Goal: Information Seeking & Learning: Learn about a topic

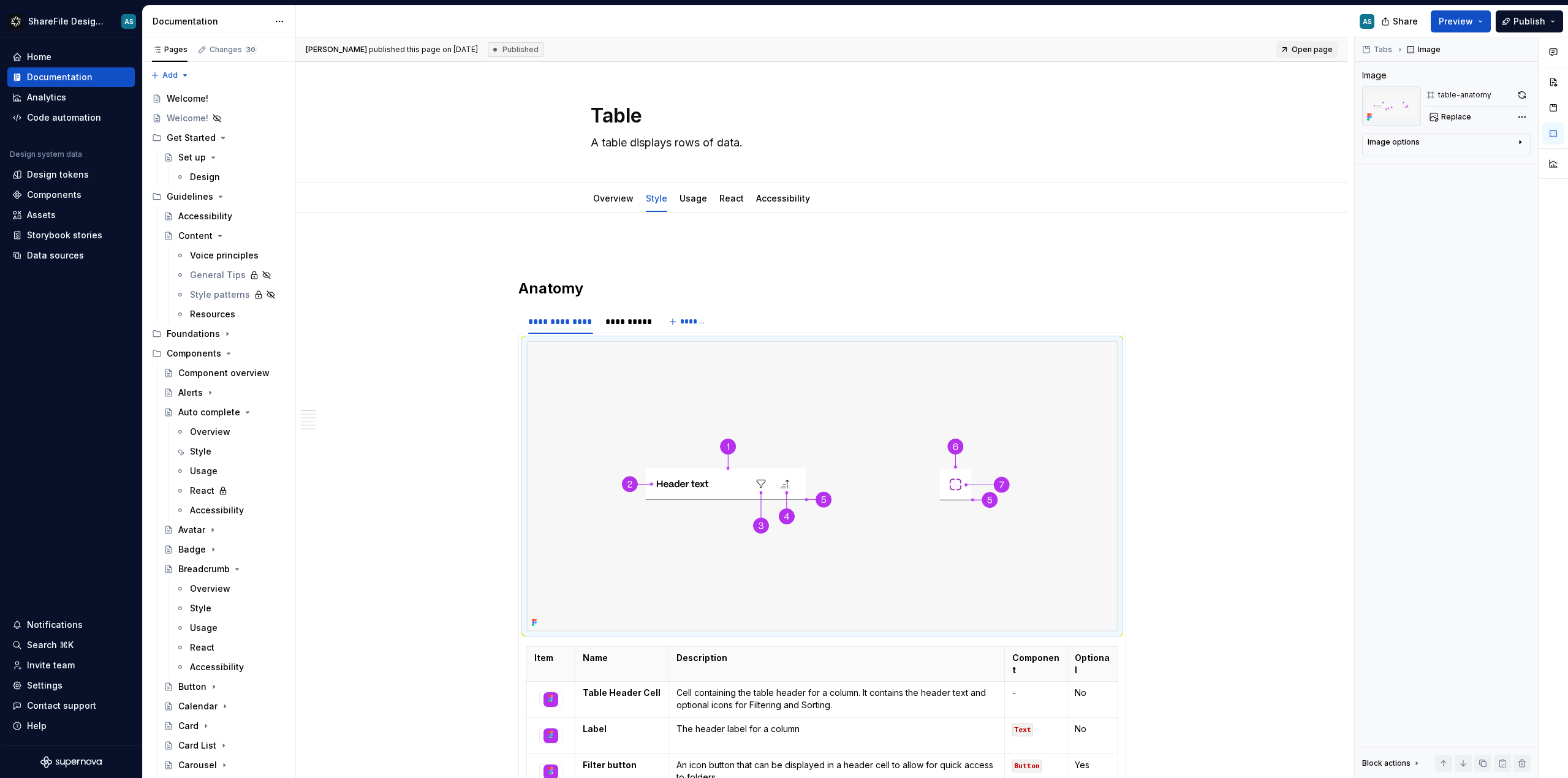
scroll to position [1620, 0]
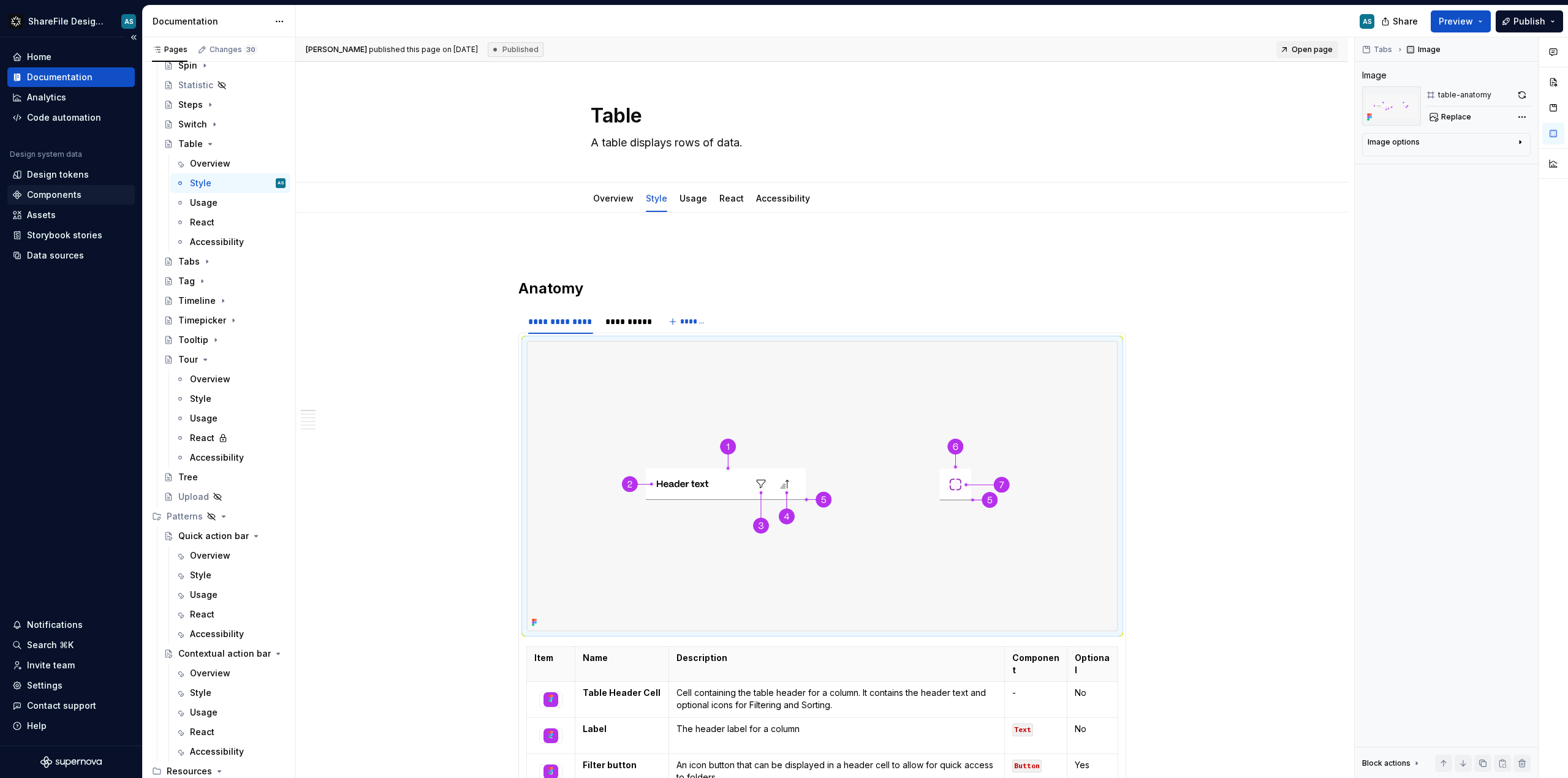
click at [73, 196] on div "Components" at bounding box center [54, 195] width 55 height 13
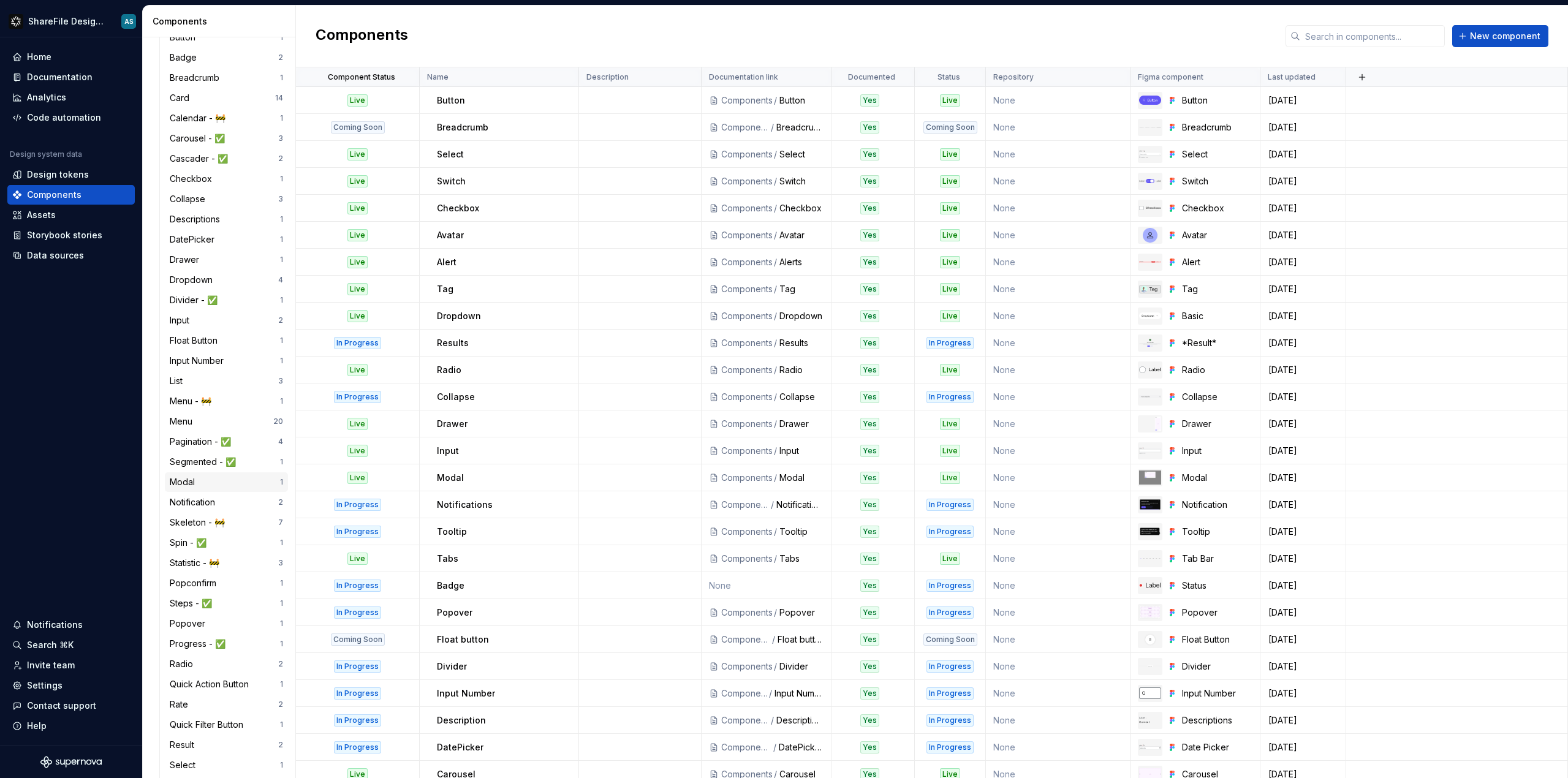
scroll to position [658, 0]
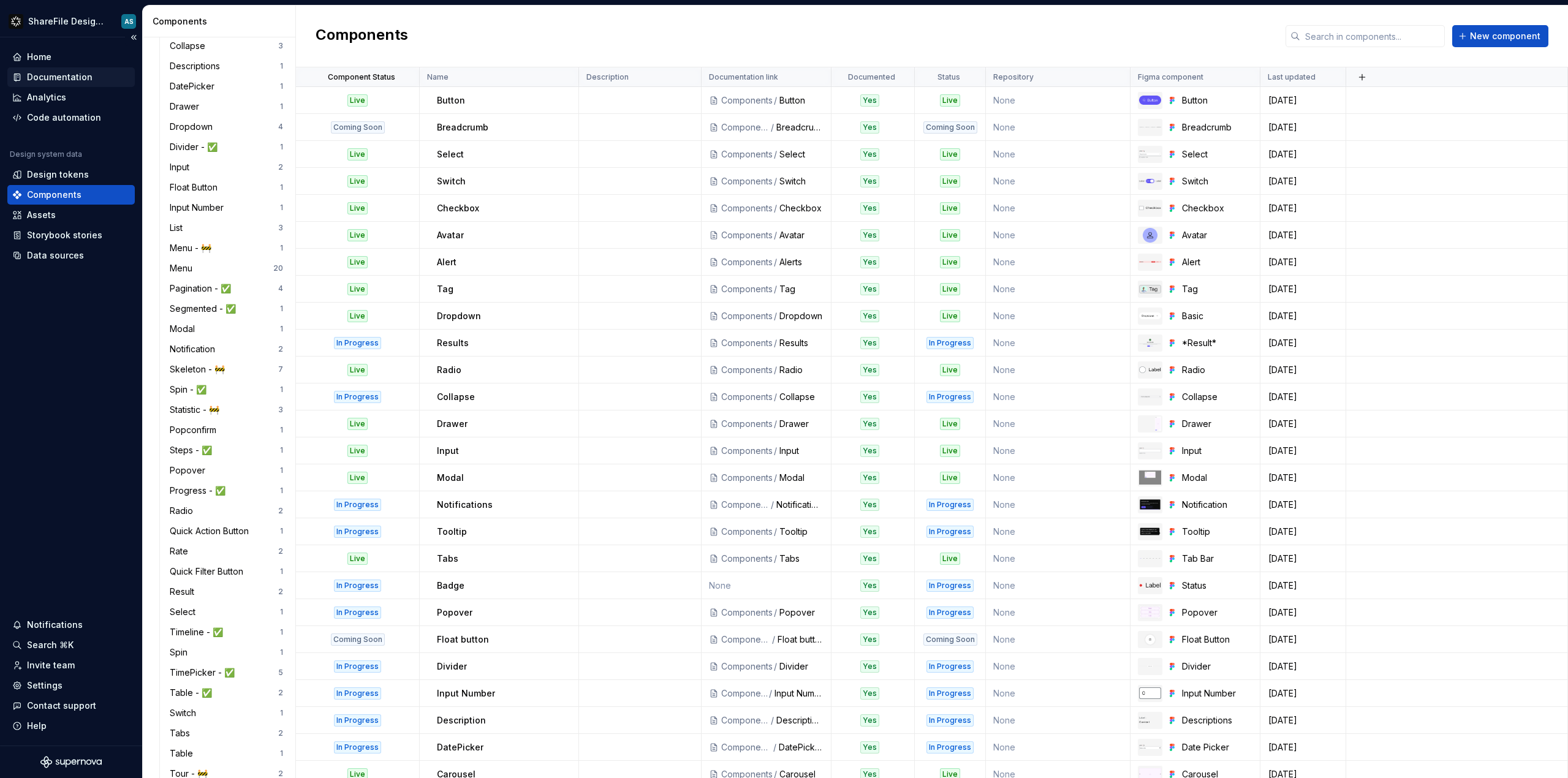
click at [55, 75] on div "Documentation" at bounding box center [59, 77] width 65 height 13
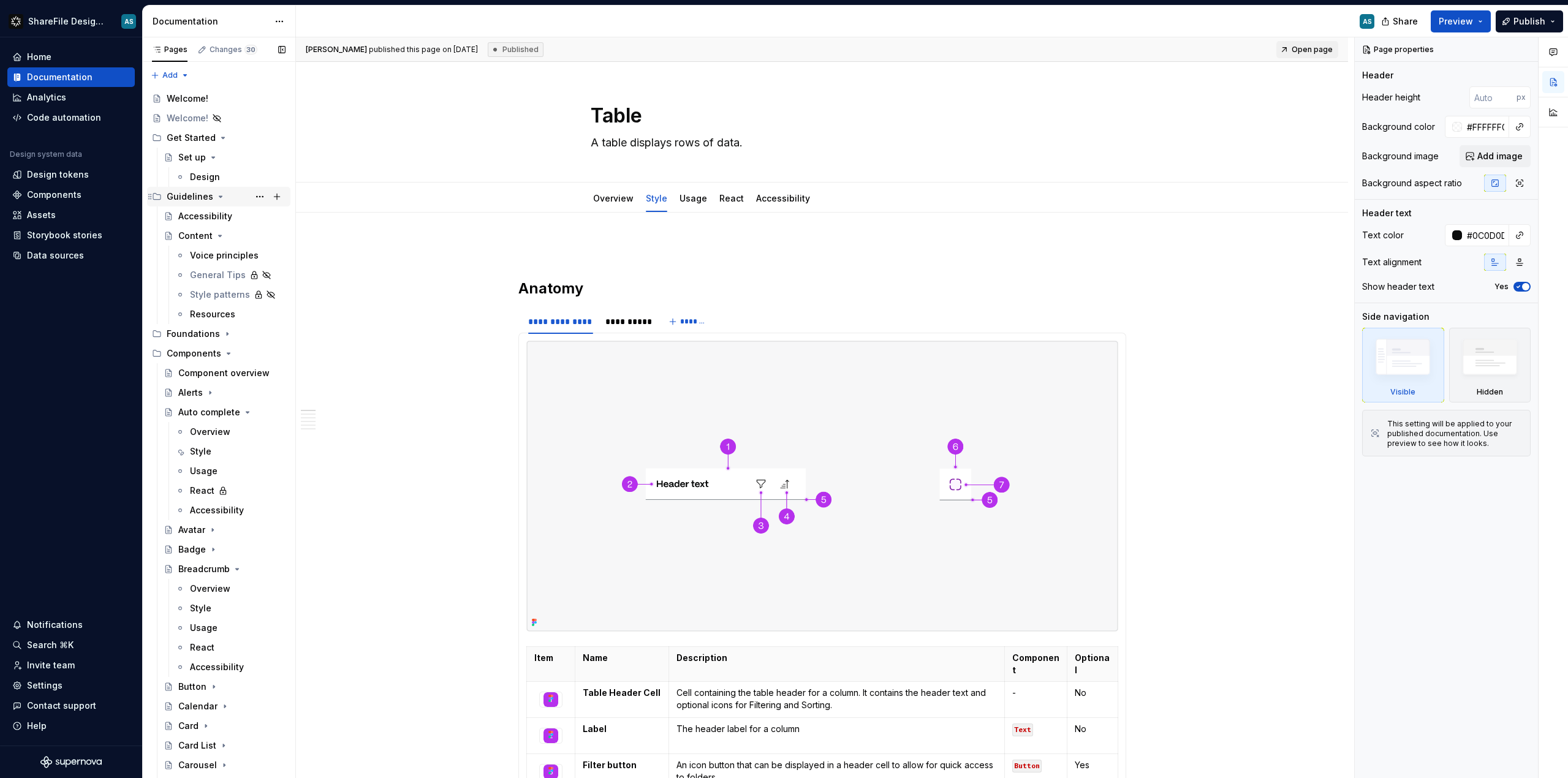
click at [216, 195] on icon "Page tree" at bounding box center [221, 196] width 10 height 10
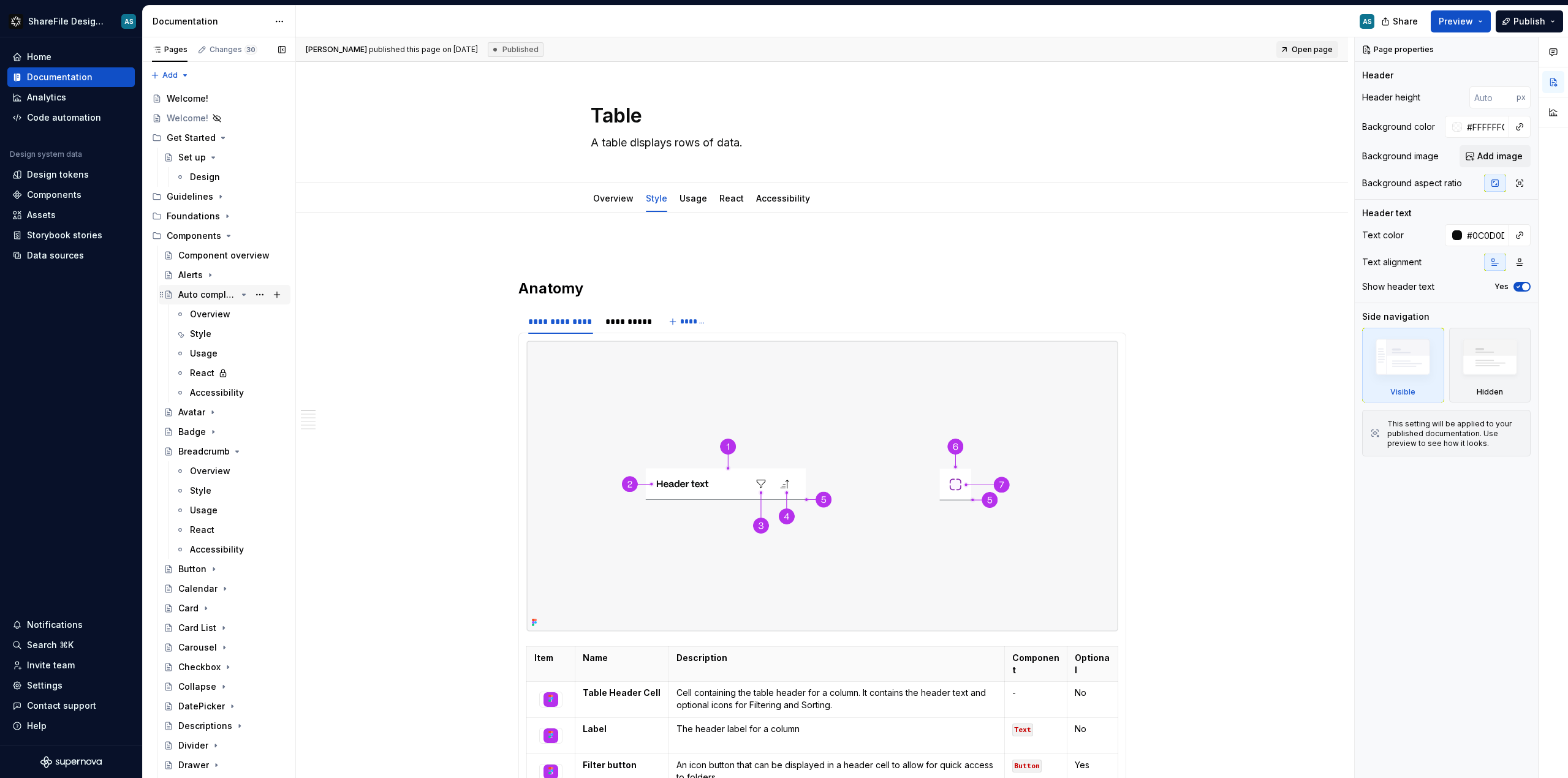
click at [244, 294] on icon "Page tree" at bounding box center [244, 294] width 3 height 1
click at [232, 350] on icon "Page tree" at bounding box center [237, 353] width 10 height 10
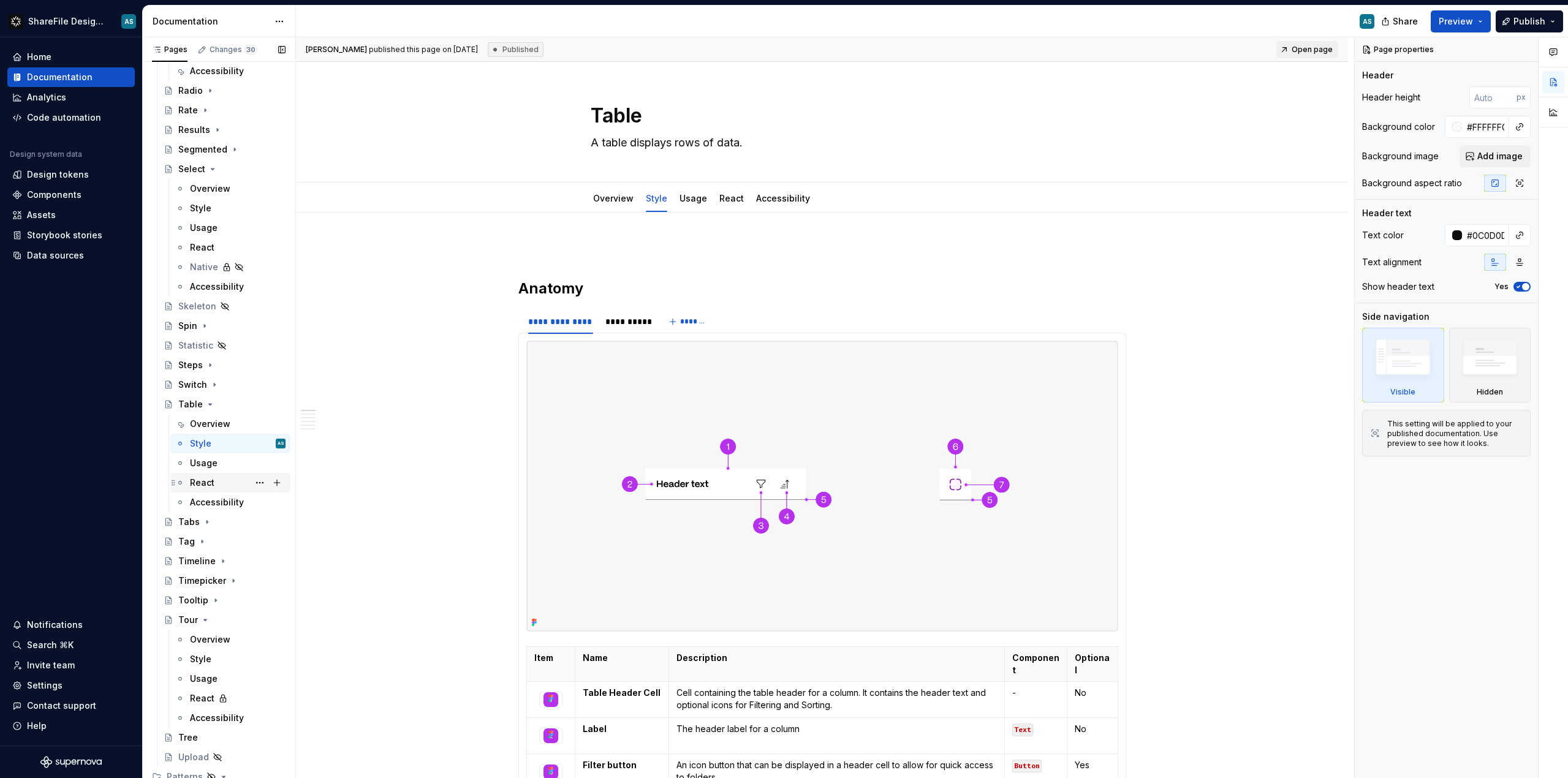
scroll to position [1066, 0]
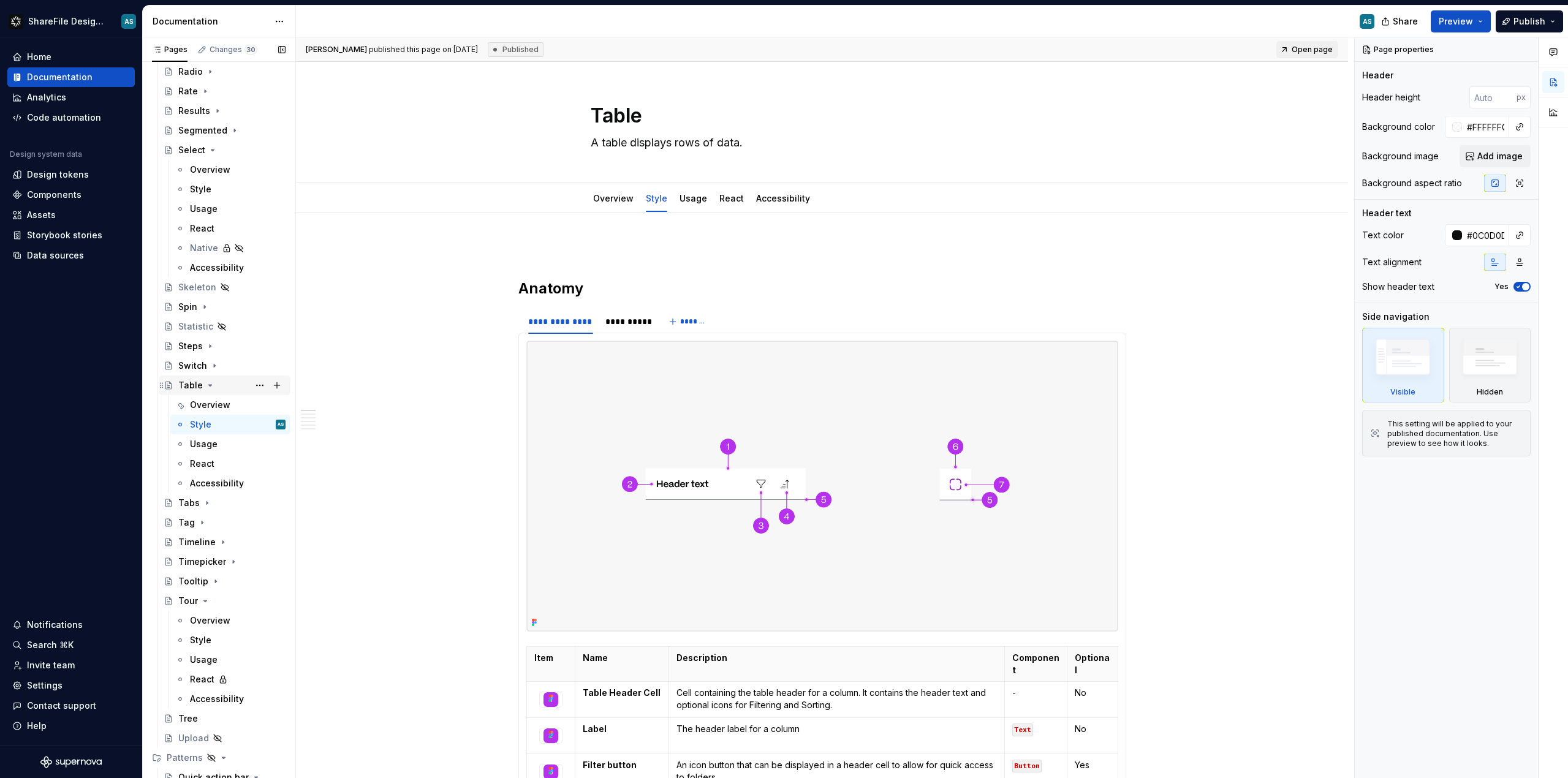
click at [209, 385] on icon "Page tree" at bounding box center [210, 385] width 3 height 1
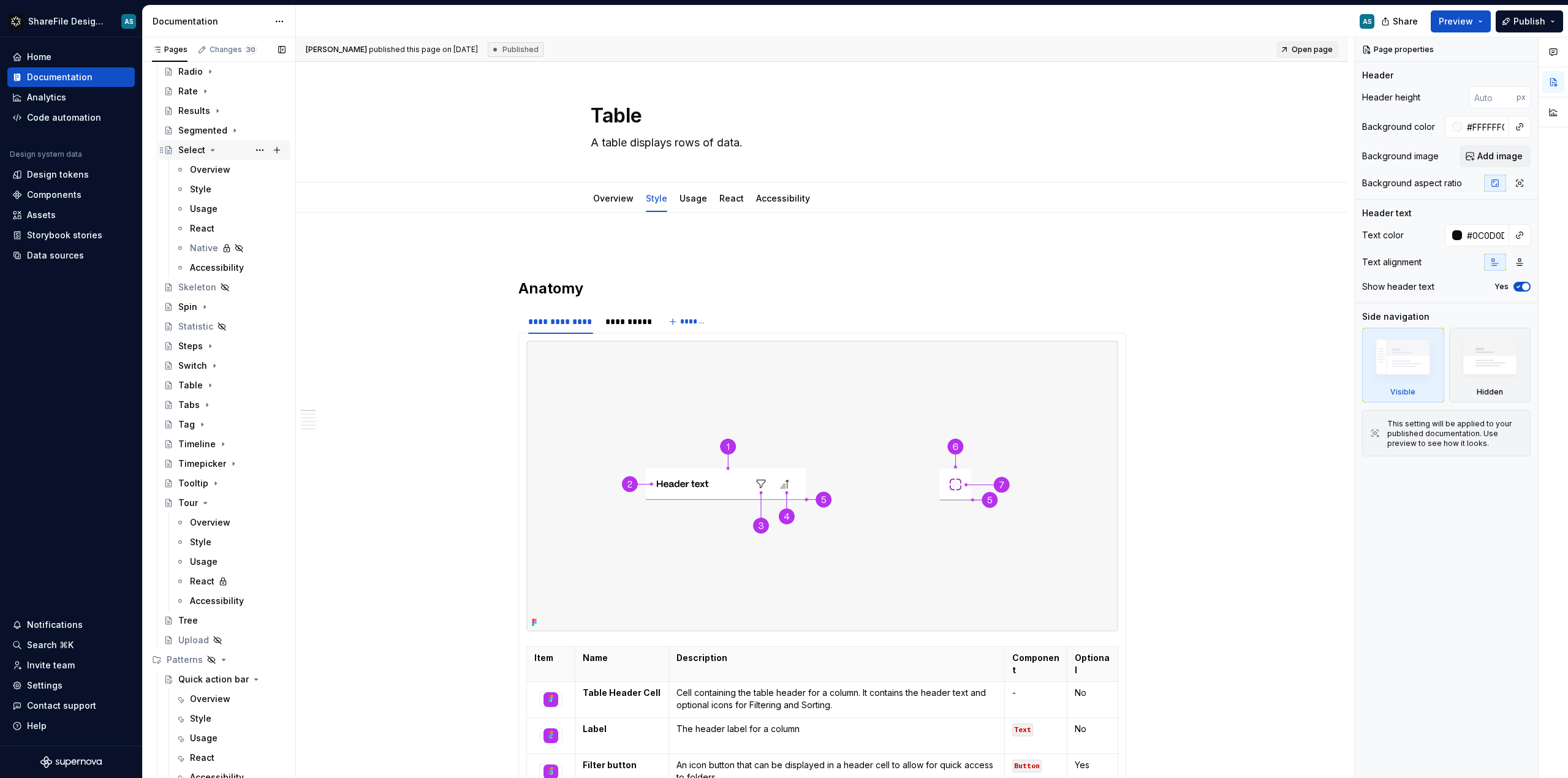
click at [215, 151] on icon "Page tree" at bounding box center [213, 150] width 10 height 10
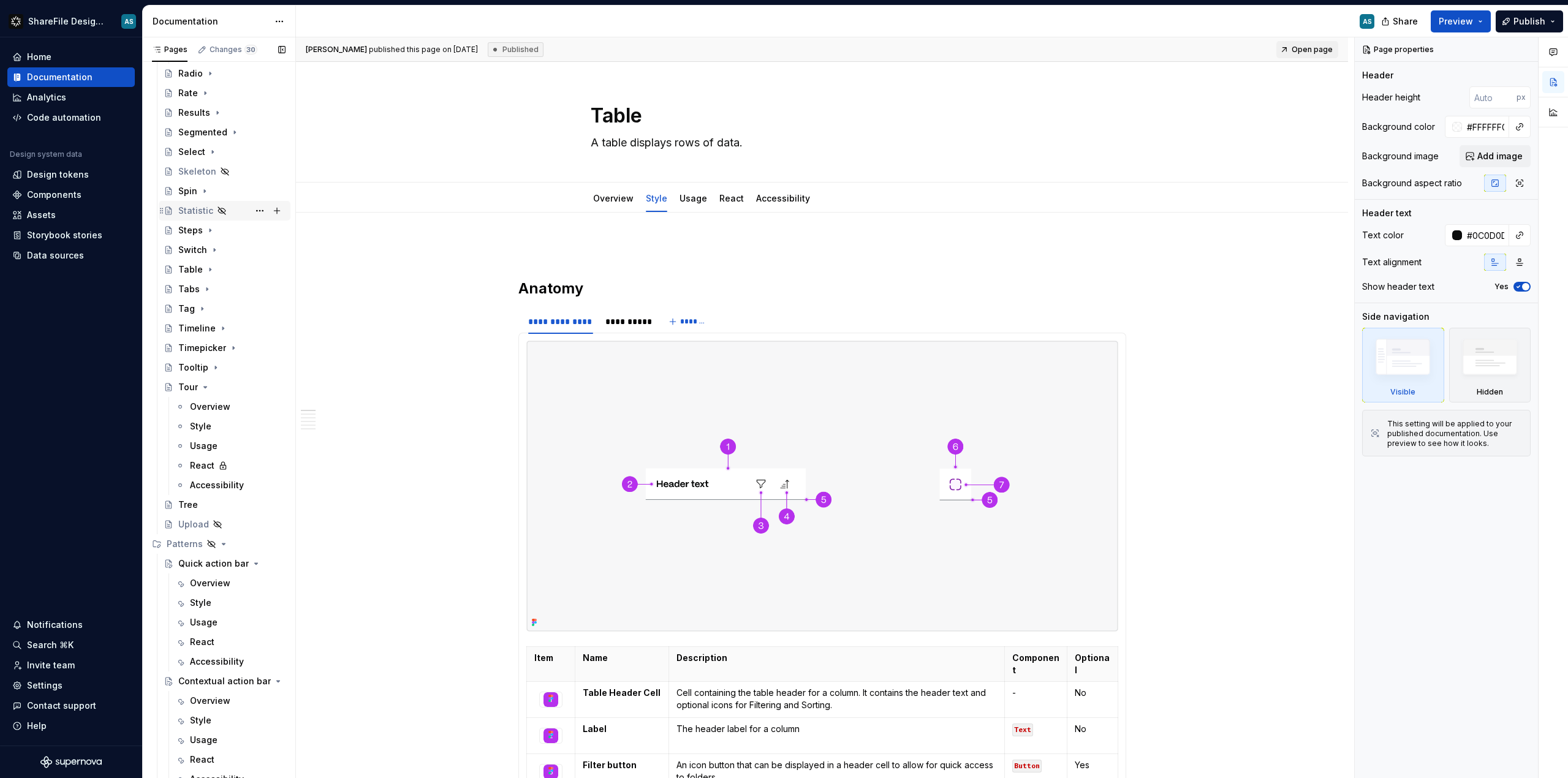
scroll to position [1063, 0]
click at [205, 385] on icon "Page tree" at bounding box center [205, 387] width 10 height 10
click at [219, 449] on icon "Page tree" at bounding box center [223, 446] width 10 height 10
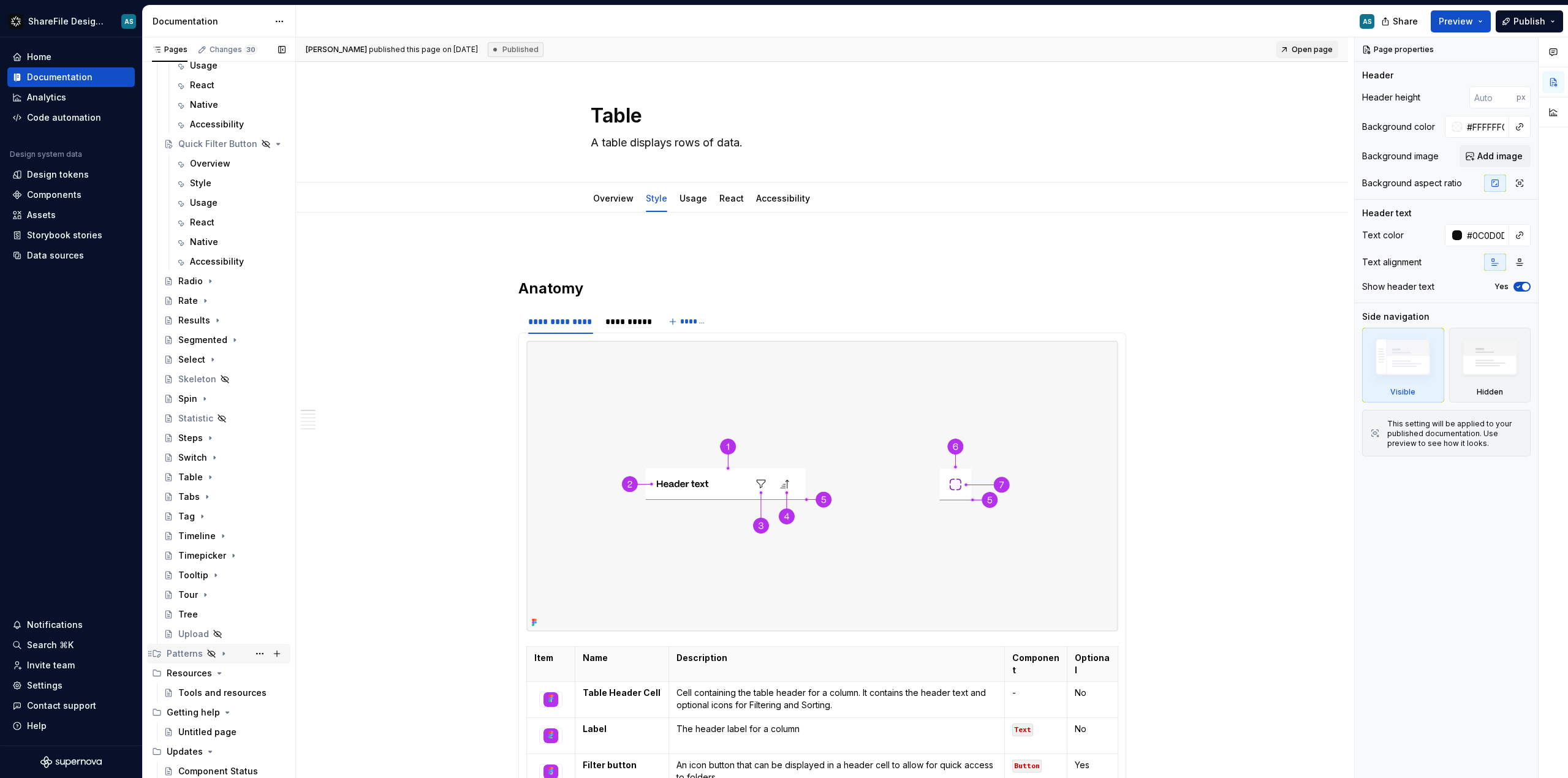
click at [221, 651] on icon "Page tree" at bounding box center [223, 653] width 10 height 10
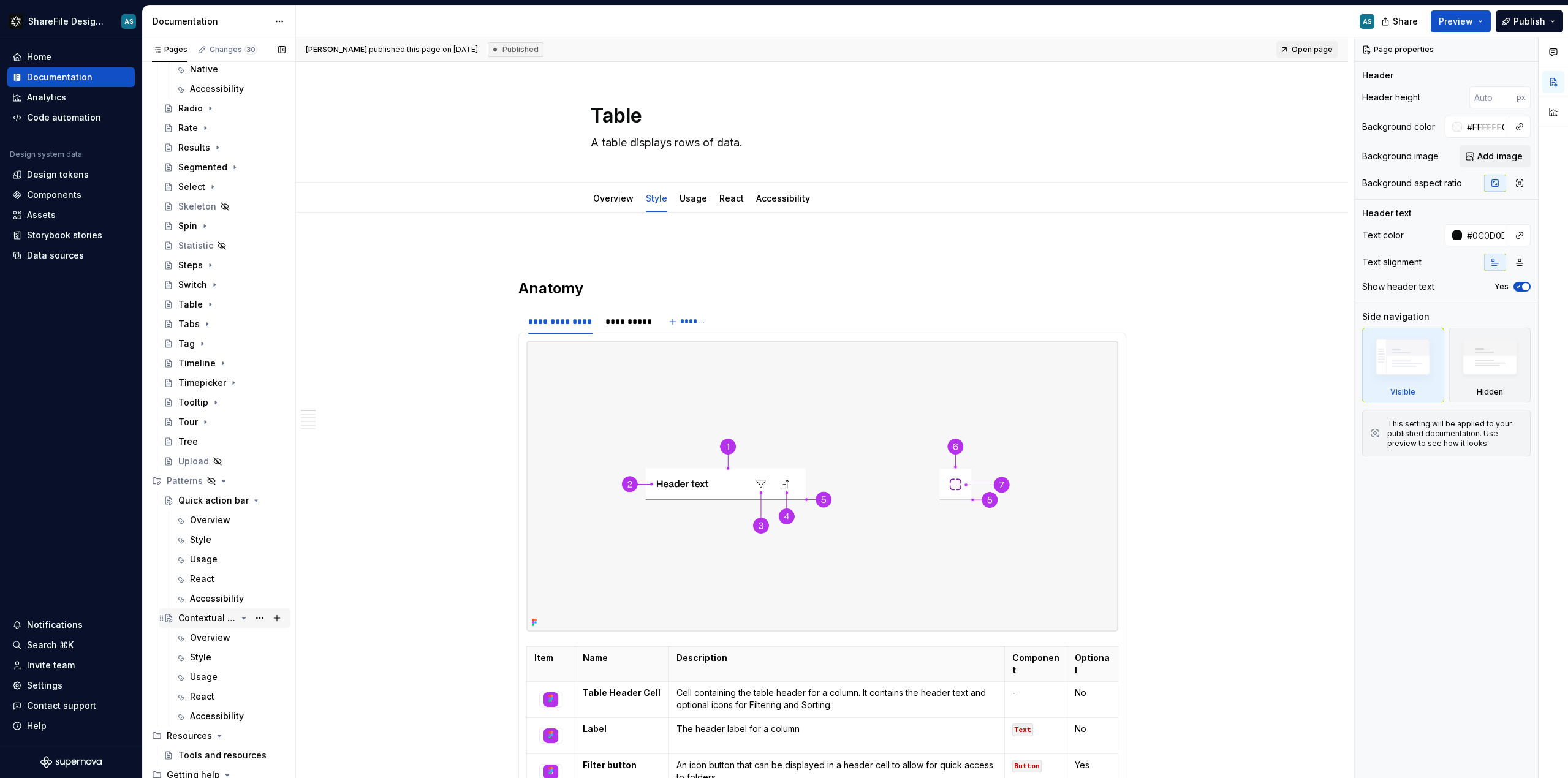
scroll to position [1091, 0]
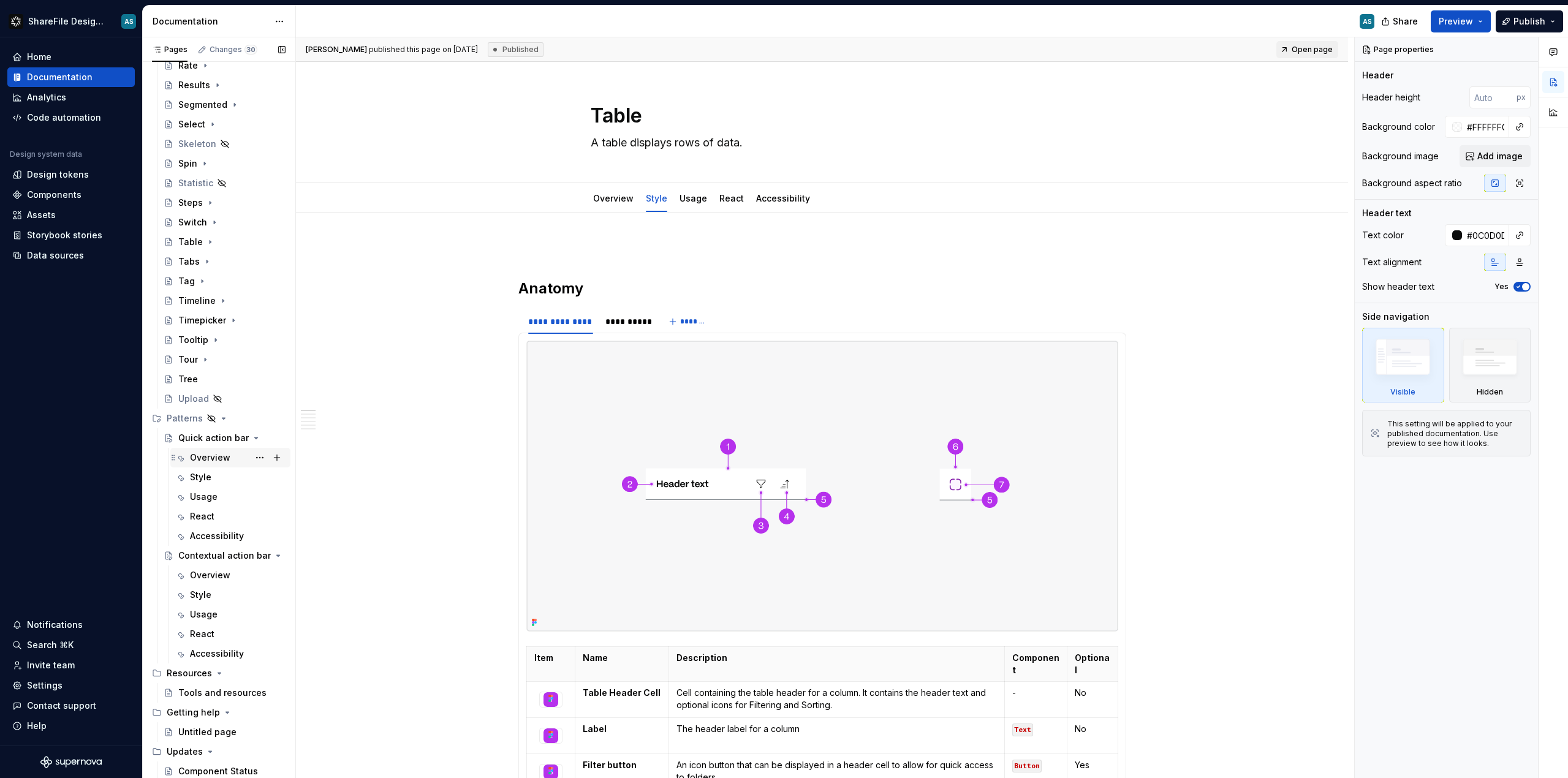
click at [206, 457] on div "Overview" at bounding box center [210, 457] width 40 height 13
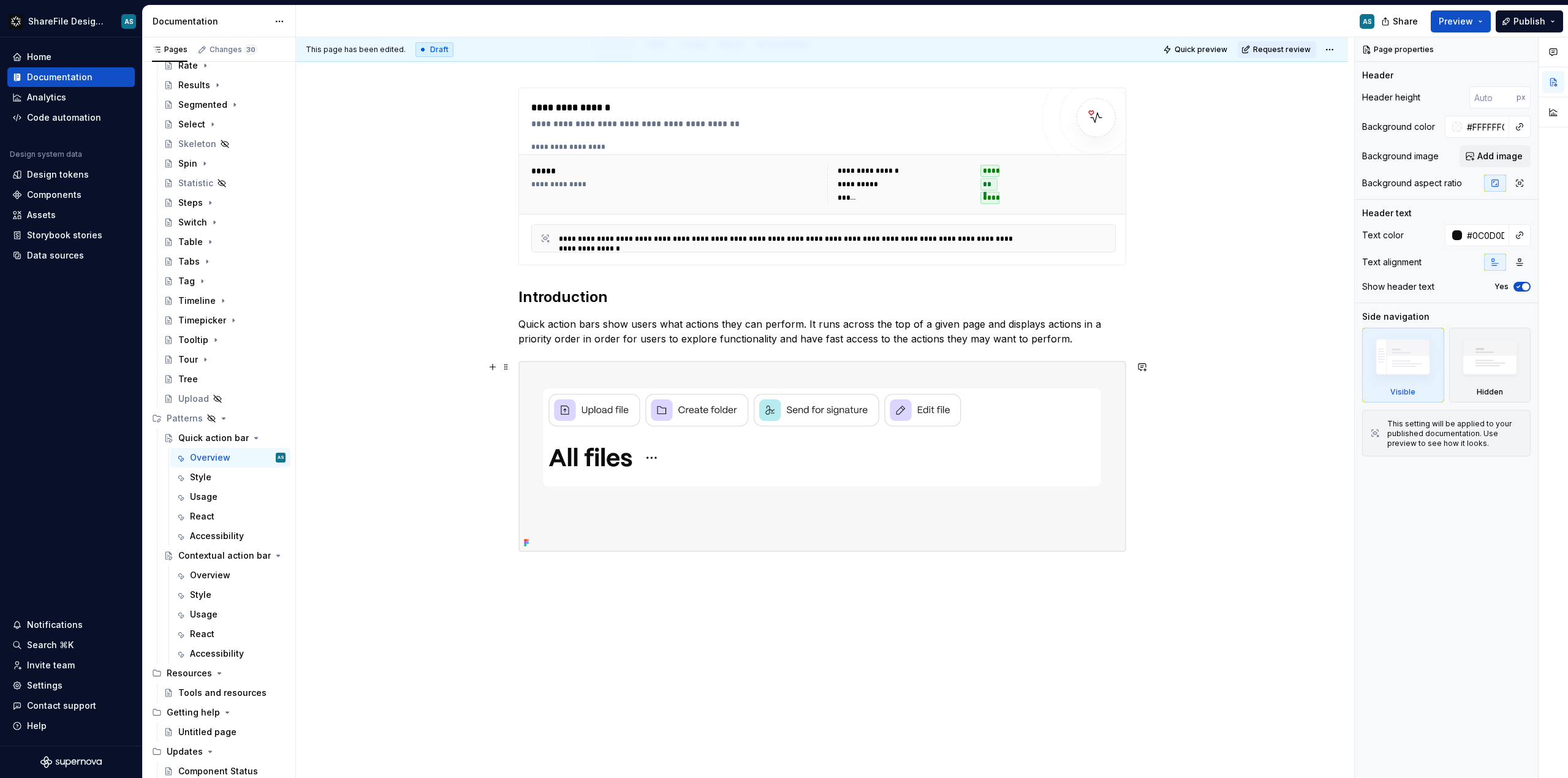
scroll to position [178, 0]
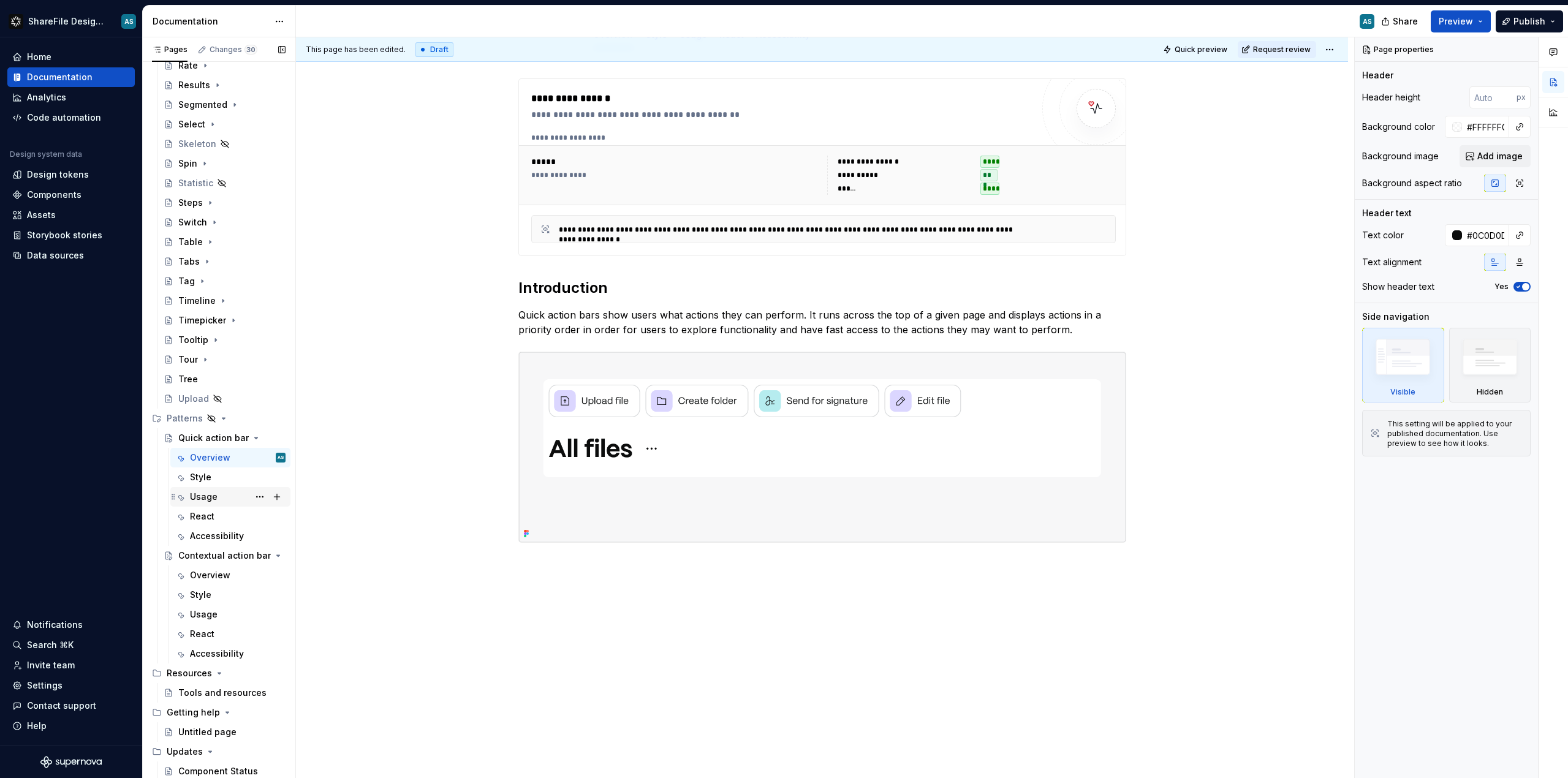
click at [211, 489] on div "Usage" at bounding box center [238, 497] width 96 height 17
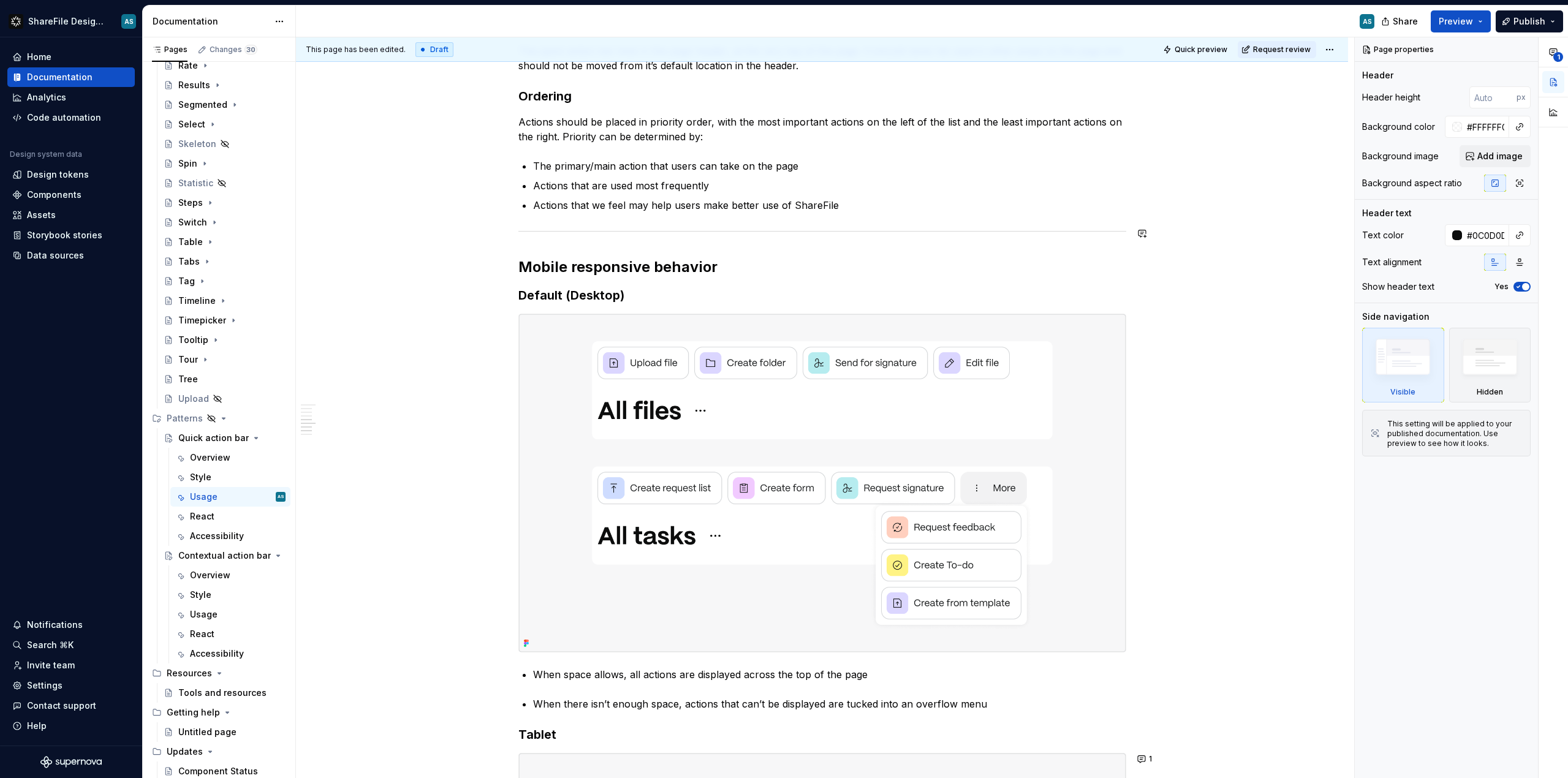
scroll to position [569, 0]
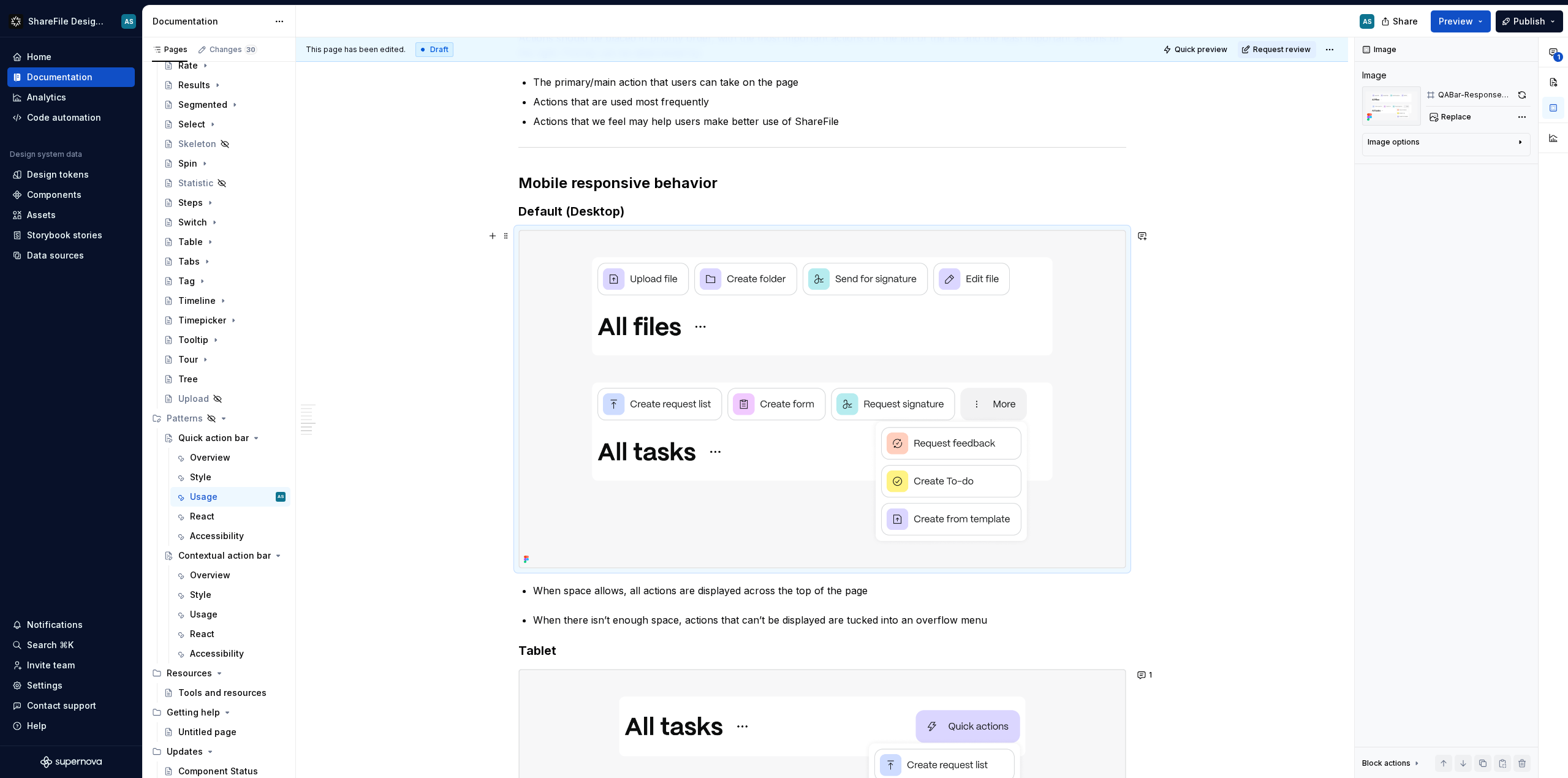
click at [755, 420] on img at bounding box center [822, 399] width 607 height 337
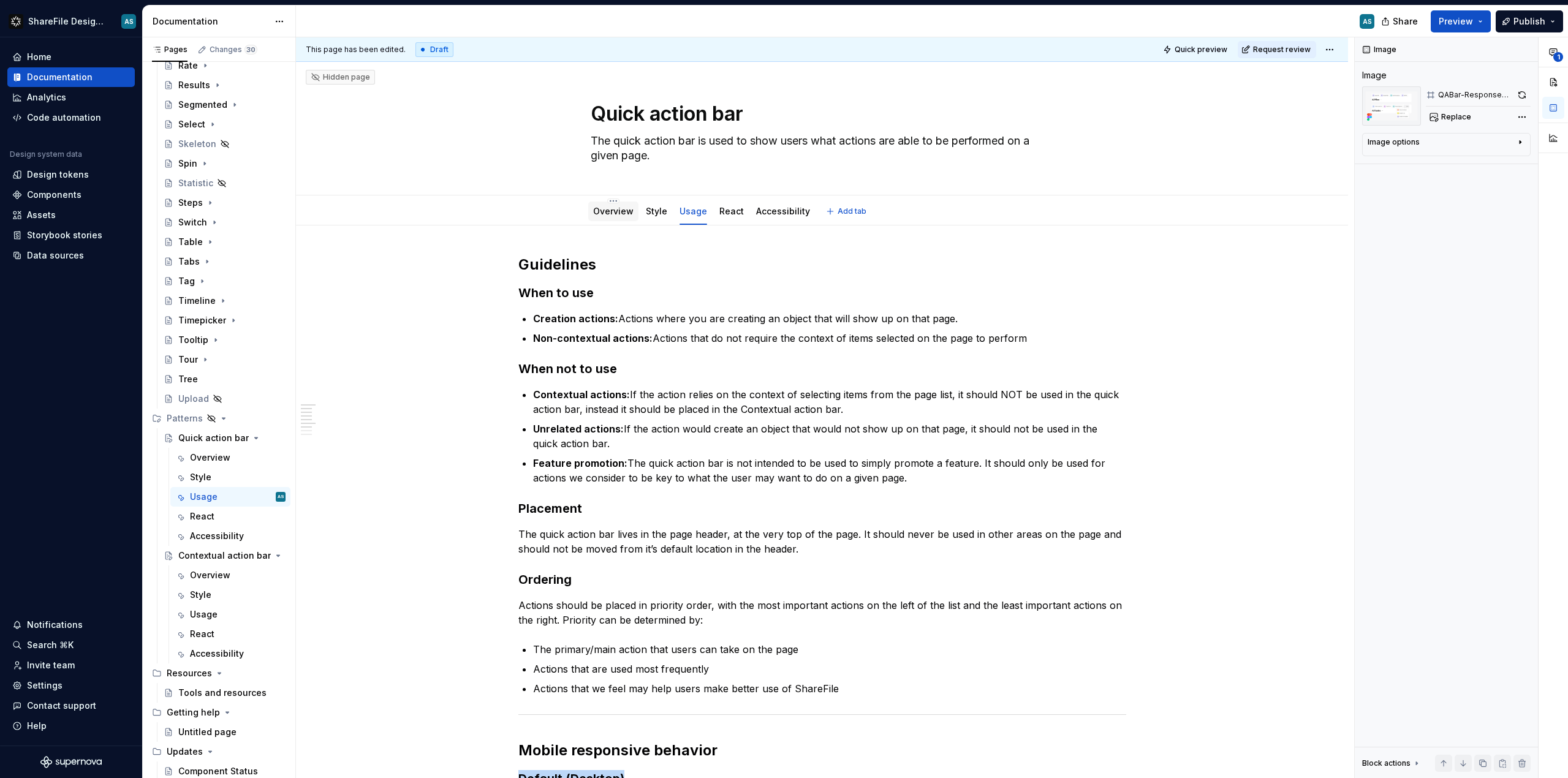
scroll to position [3, 0]
click at [618, 210] on link "Overview" at bounding box center [613, 211] width 40 height 11
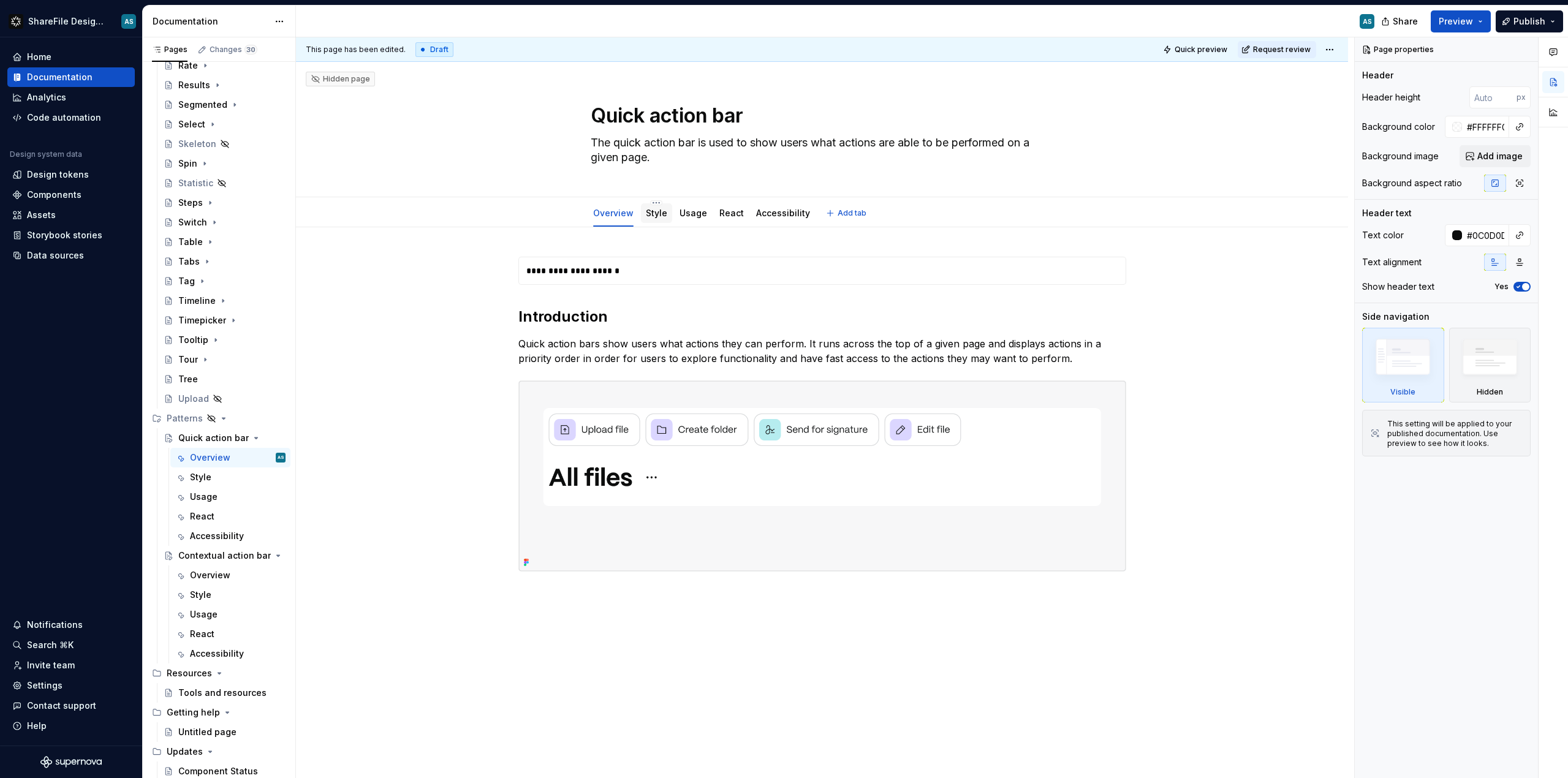
click at [654, 213] on link "Style" at bounding box center [656, 213] width 21 height 11
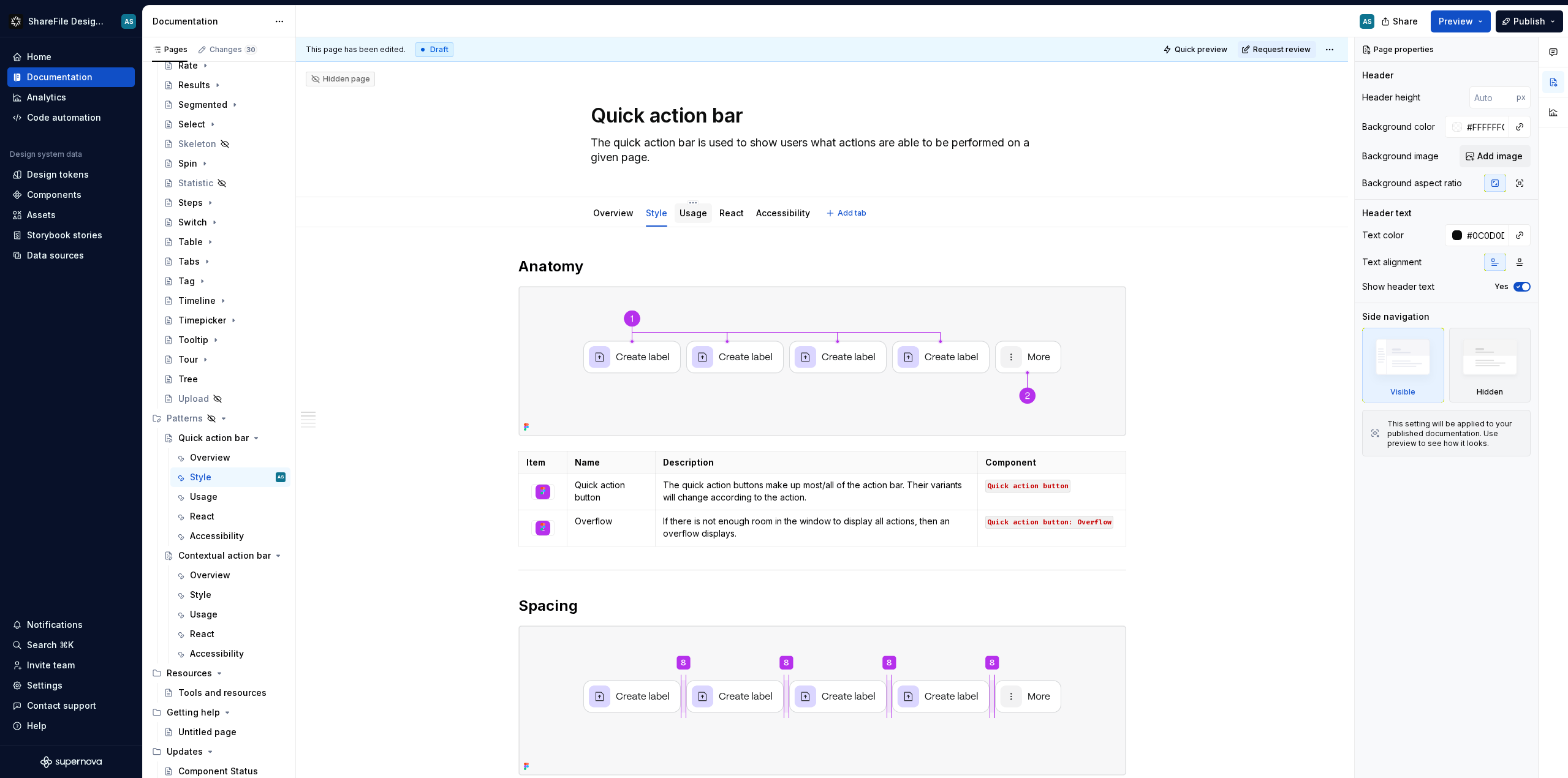
click at [691, 210] on link "Usage" at bounding box center [693, 213] width 28 height 11
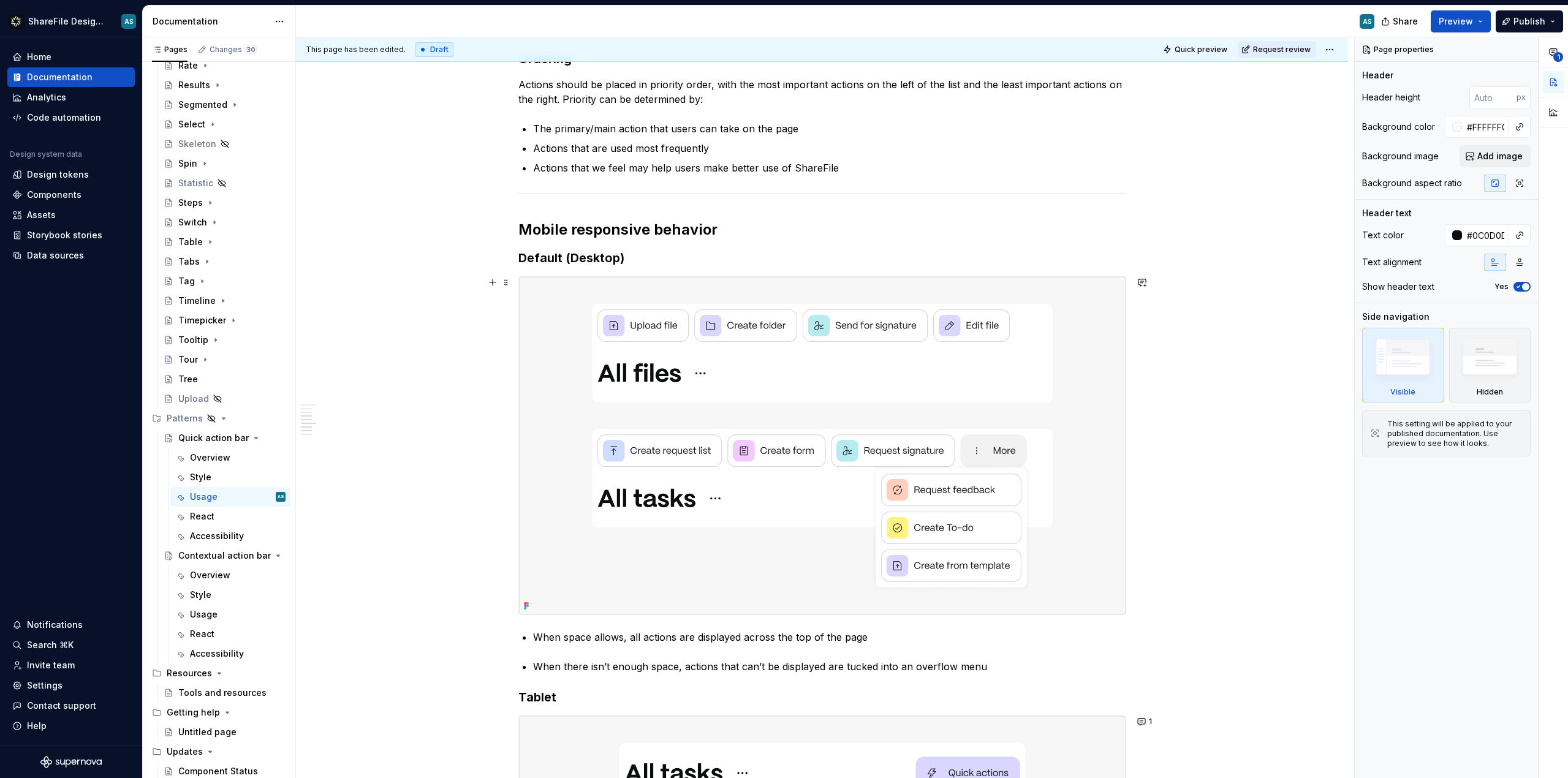
scroll to position [678, 0]
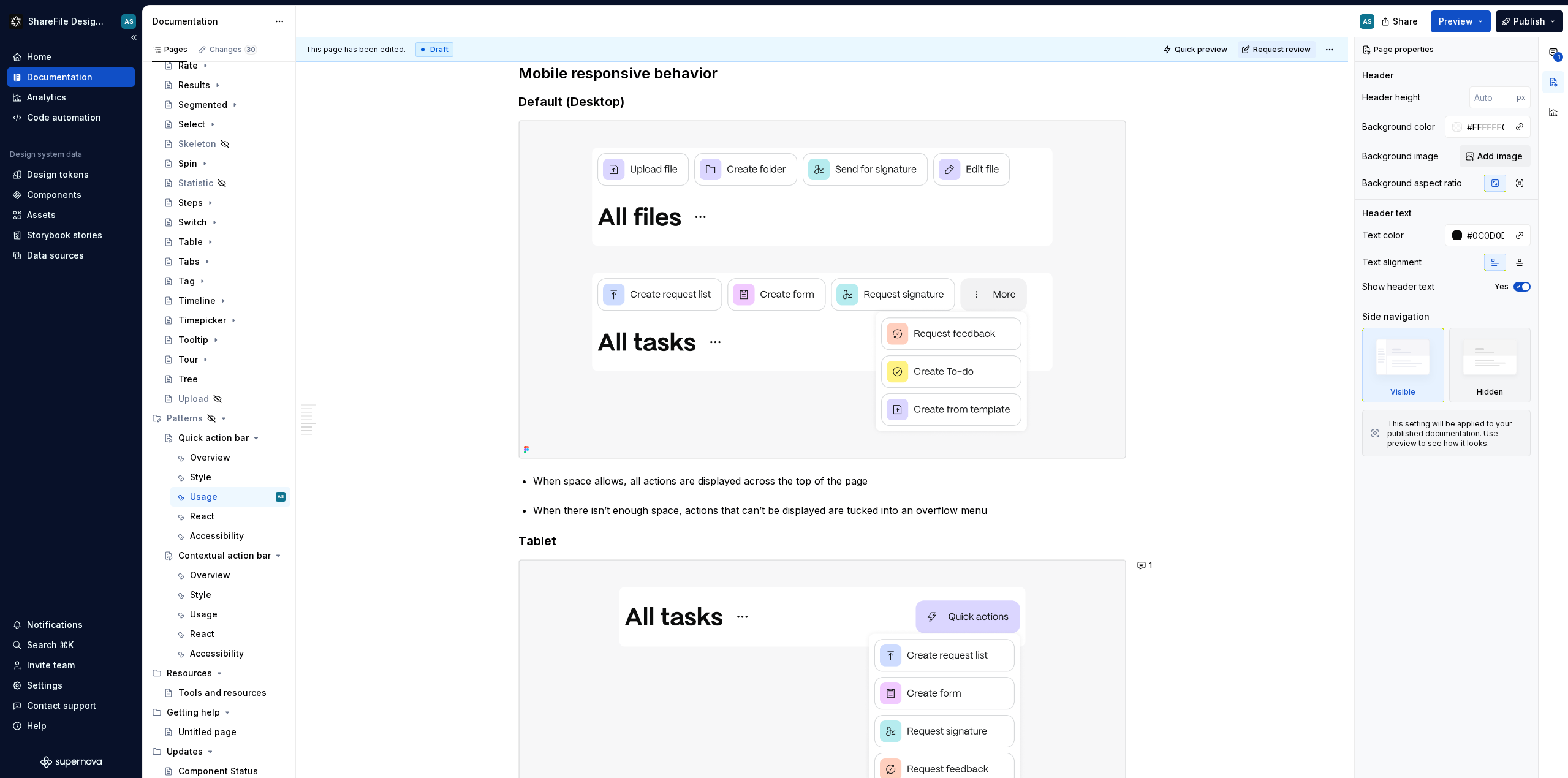
type textarea "*"
